Goal: Task Accomplishment & Management: Use online tool/utility

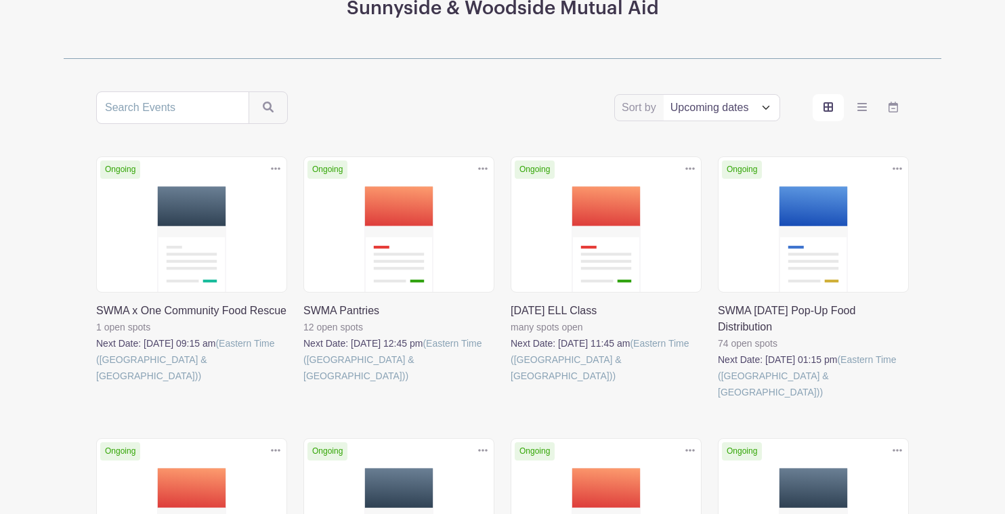
scroll to position [194, 0]
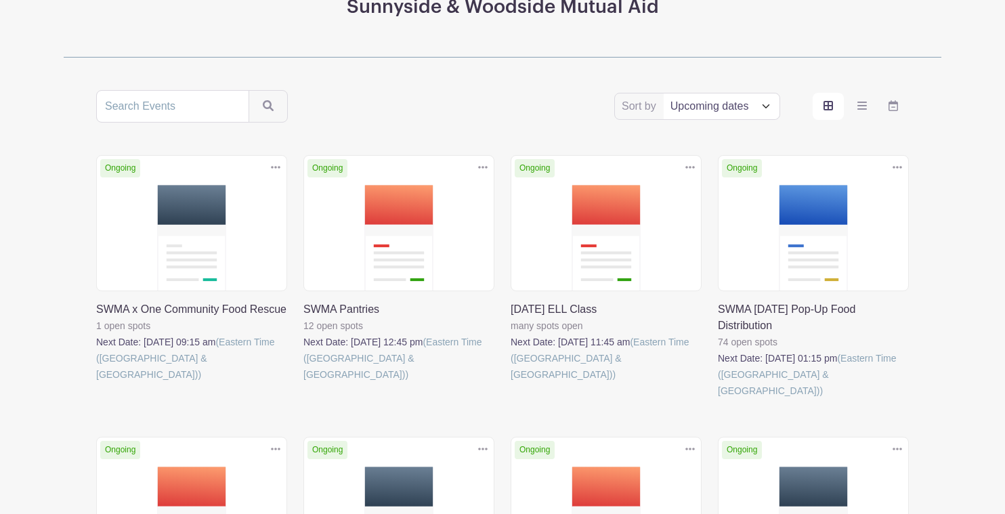
click at [510, 382] on link at bounding box center [510, 382] width 0 height 0
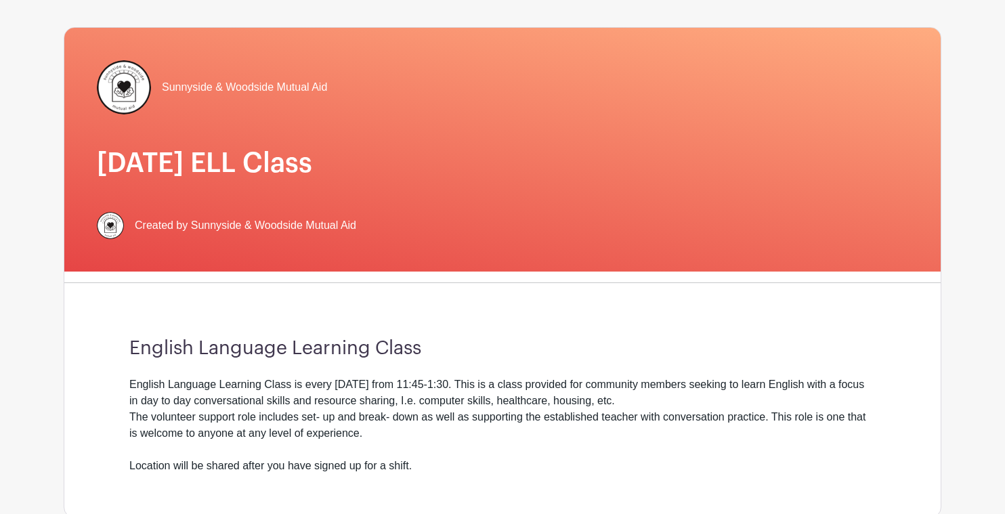
scroll to position [54, 0]
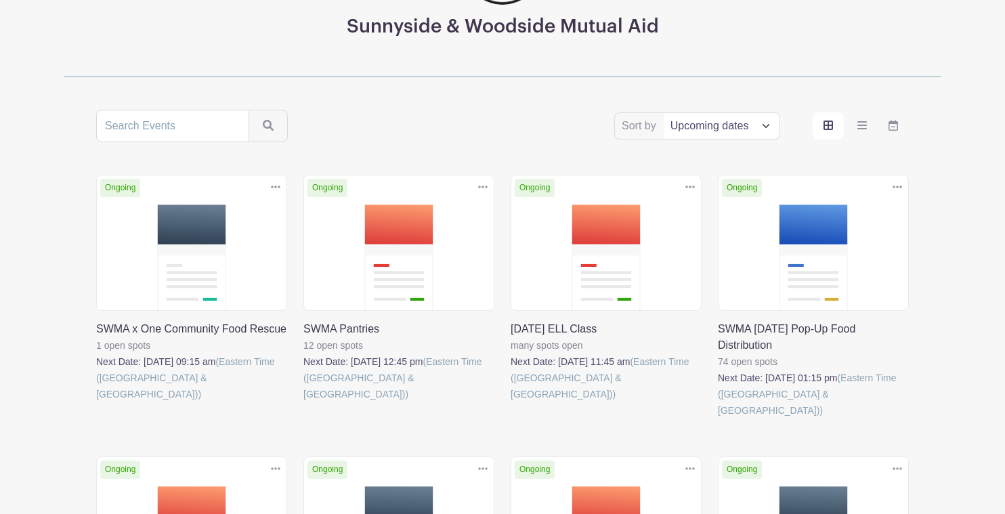
scroll to position [194, 0]
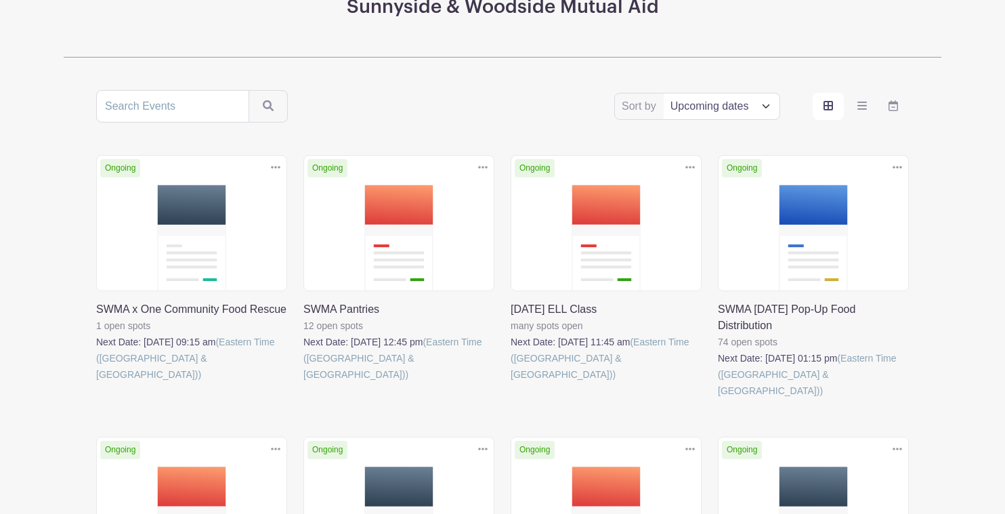
click at [303, 382] on link at bounding box center [303, 382] width 0 height 0
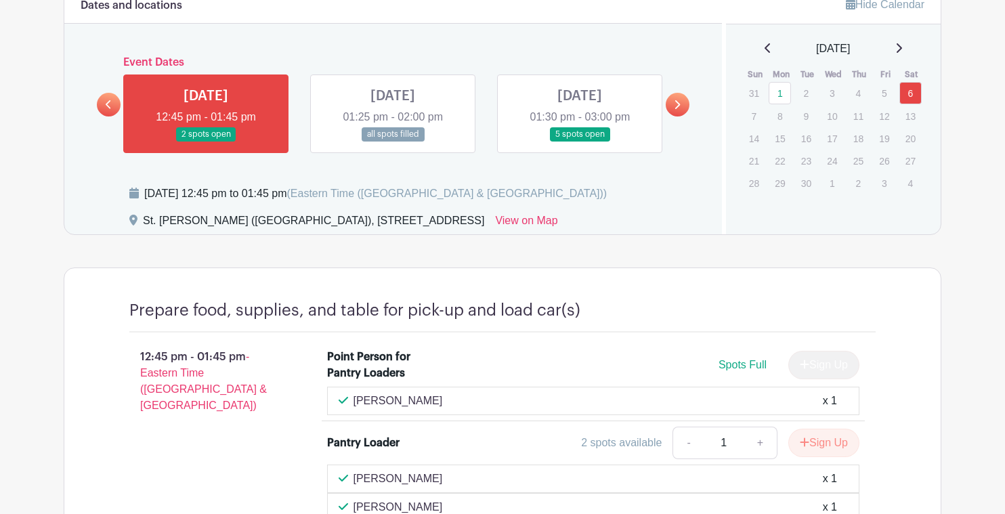
scroll to position [731, 0]
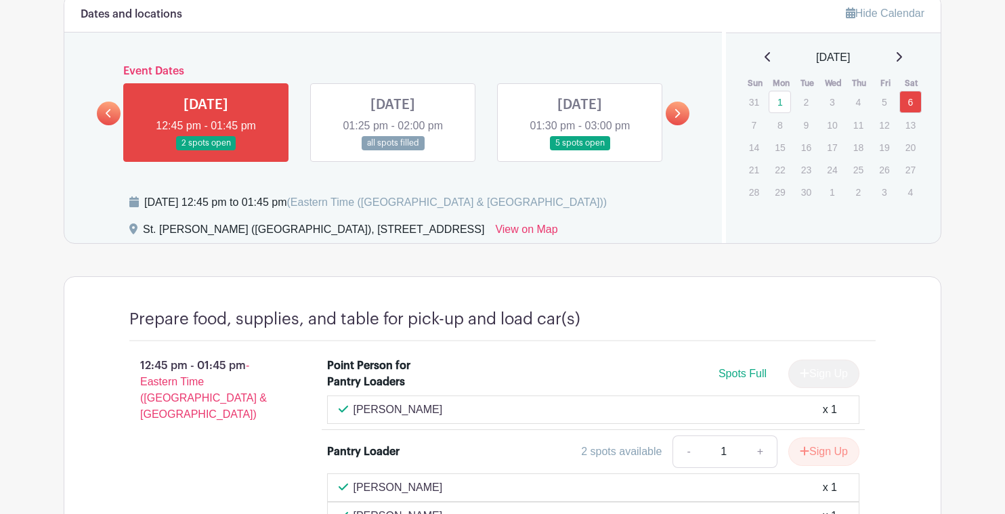
click at [393, 150] on link at bounding box center [393, 150] width 0 height 0
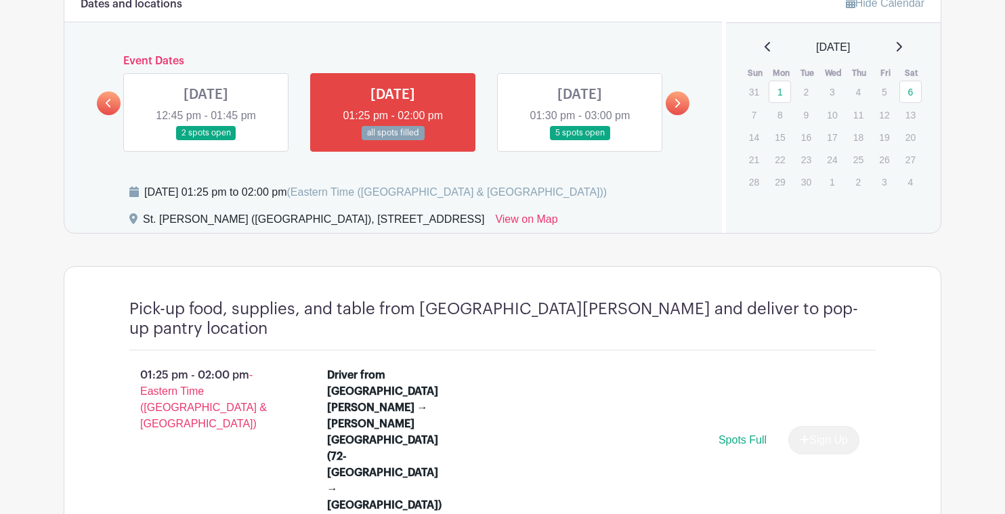
scroll to position [731, 0]
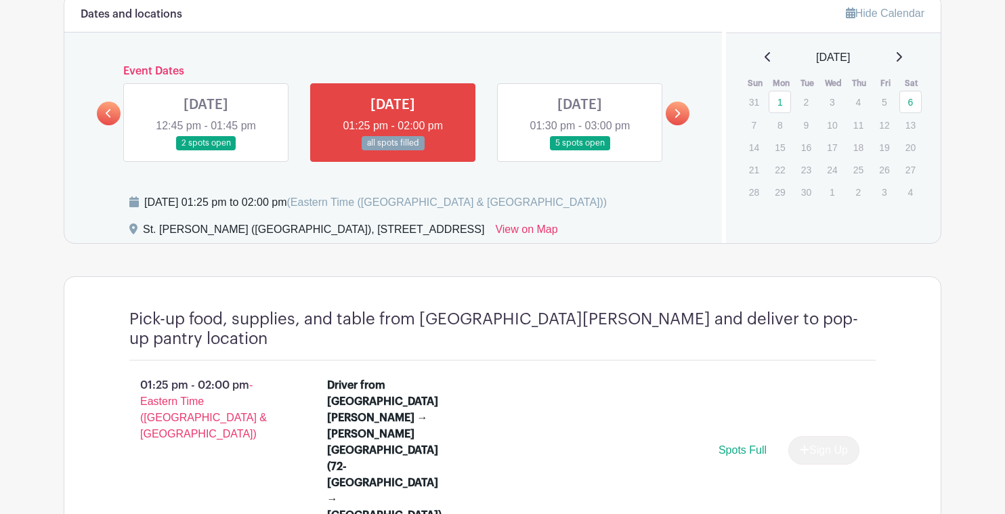
click at [579, 150] on link at bounding box center [579, 150] width 0 height 0
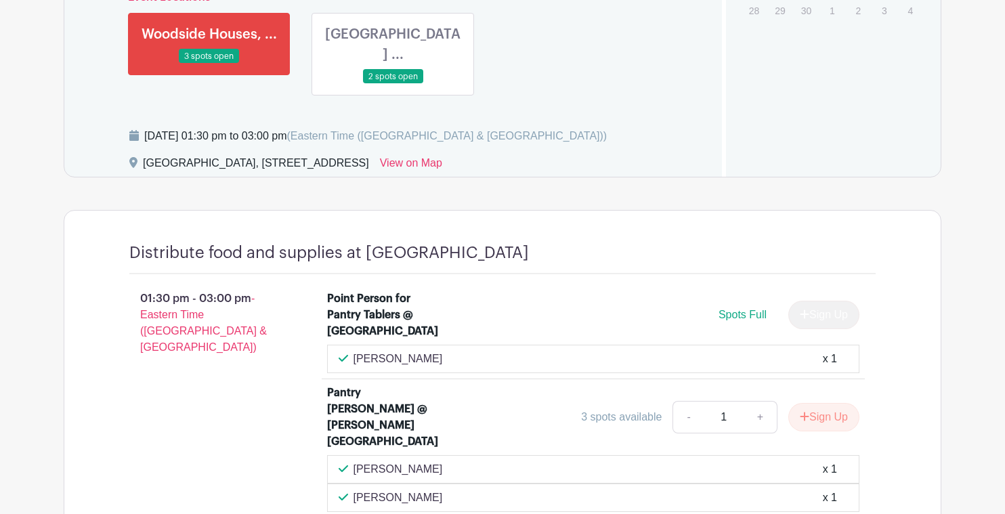
scroll to position [921, 0]
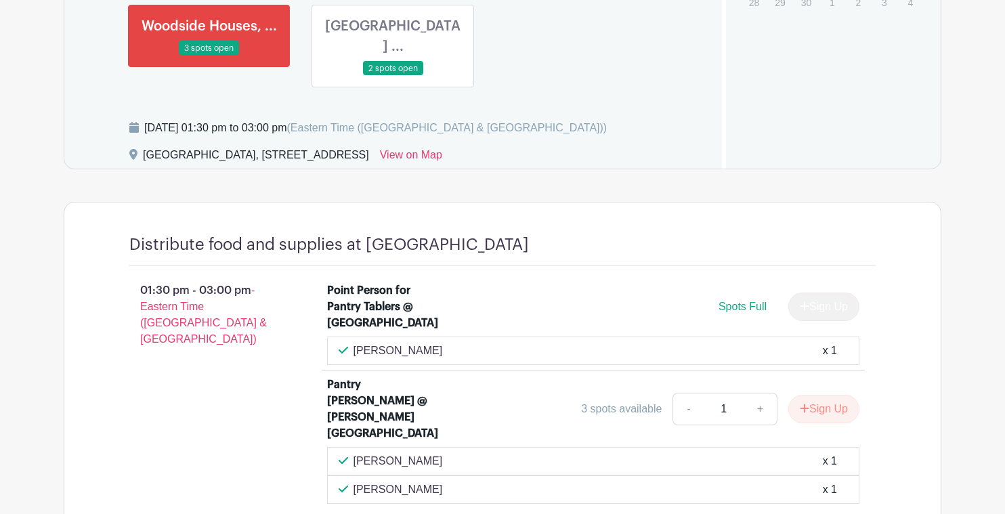
click at [393, 76] on link at bounding box center [393, 76] width 0 height 0
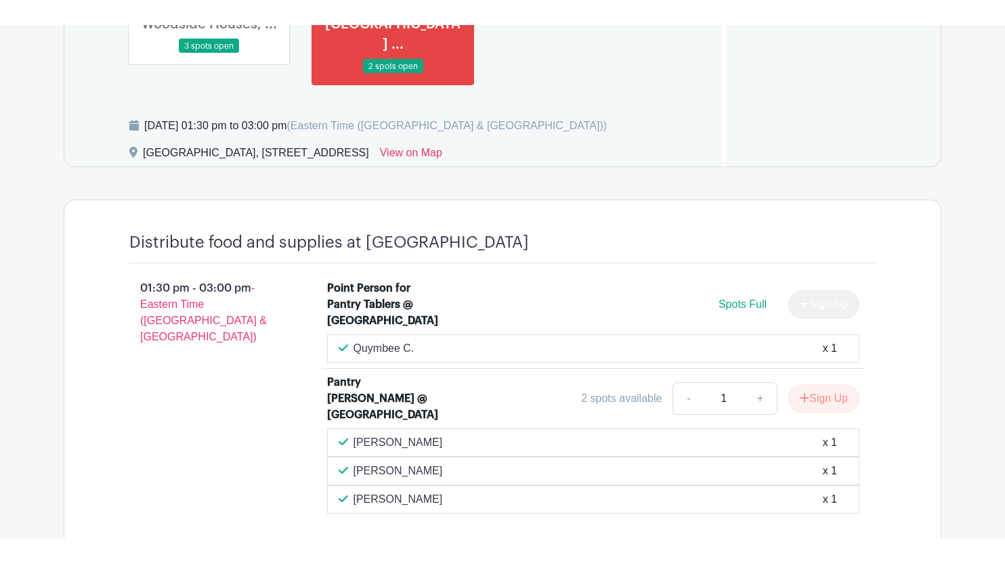
scroll to position [975, 0]
